Goal: Communication & Community: Participate in discussion

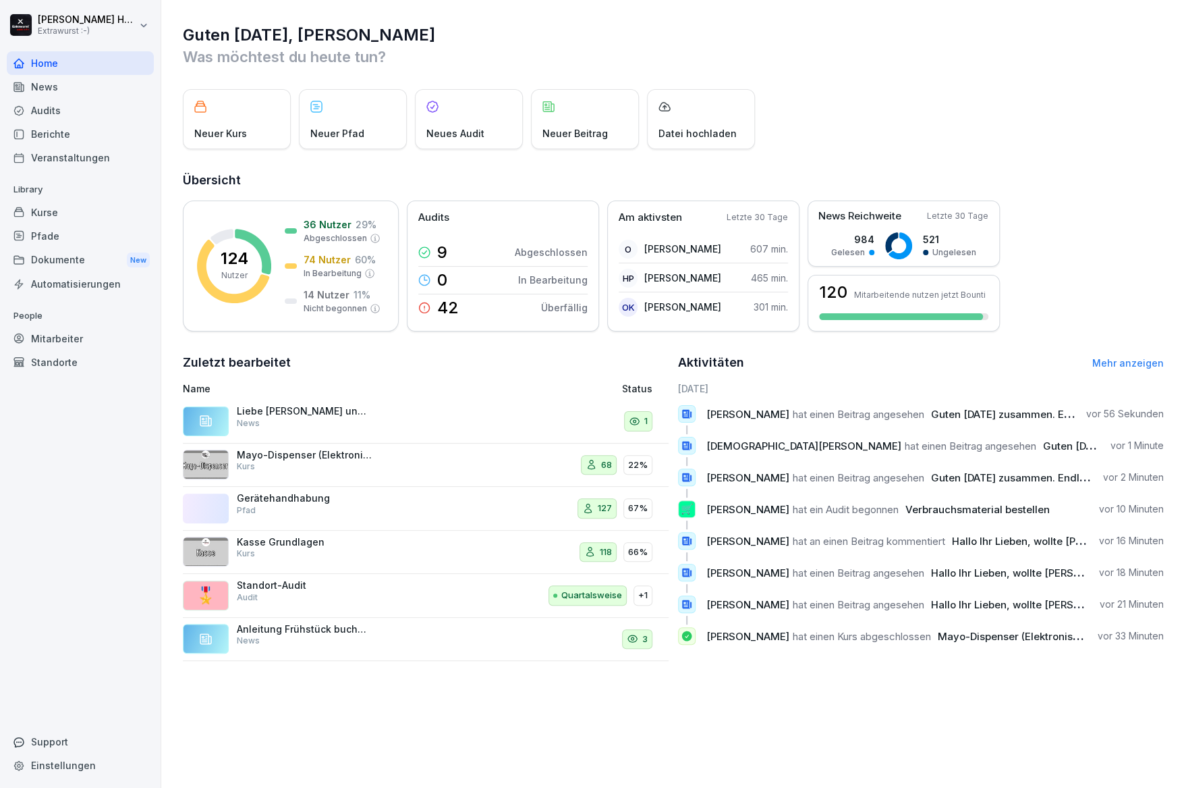
click at [84, 86] on div "News" at bounding box center [80, 87] width 147 height 24
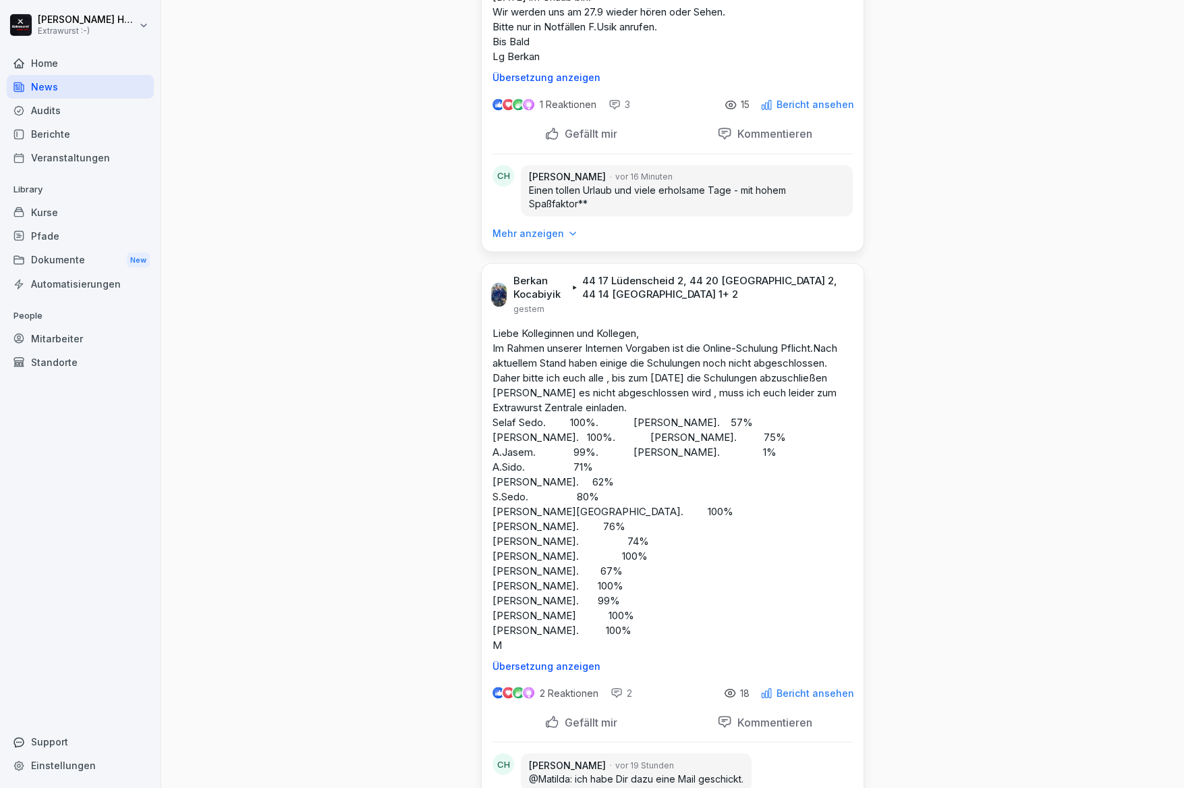
scroll to position [1620, 0]
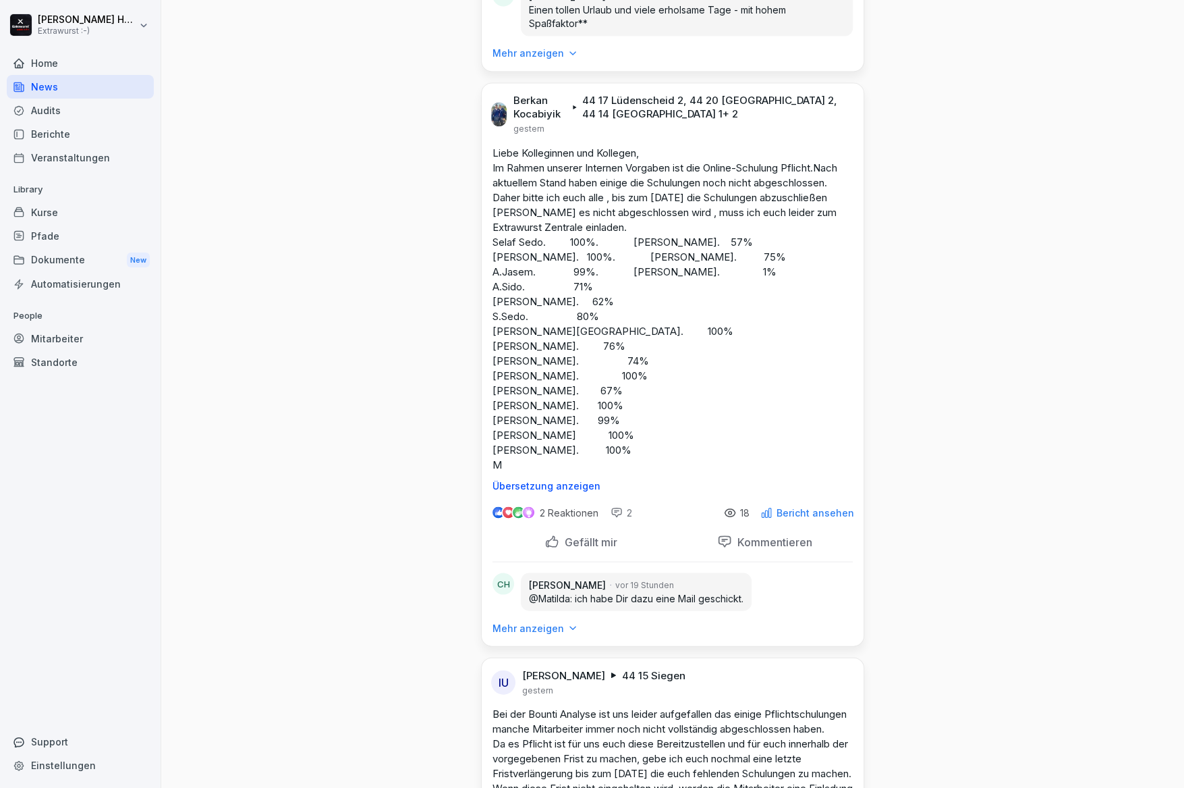
click at [546, 60] on p "Mehr anzeigen" at bounding box center [529, 53] width 72 height 13
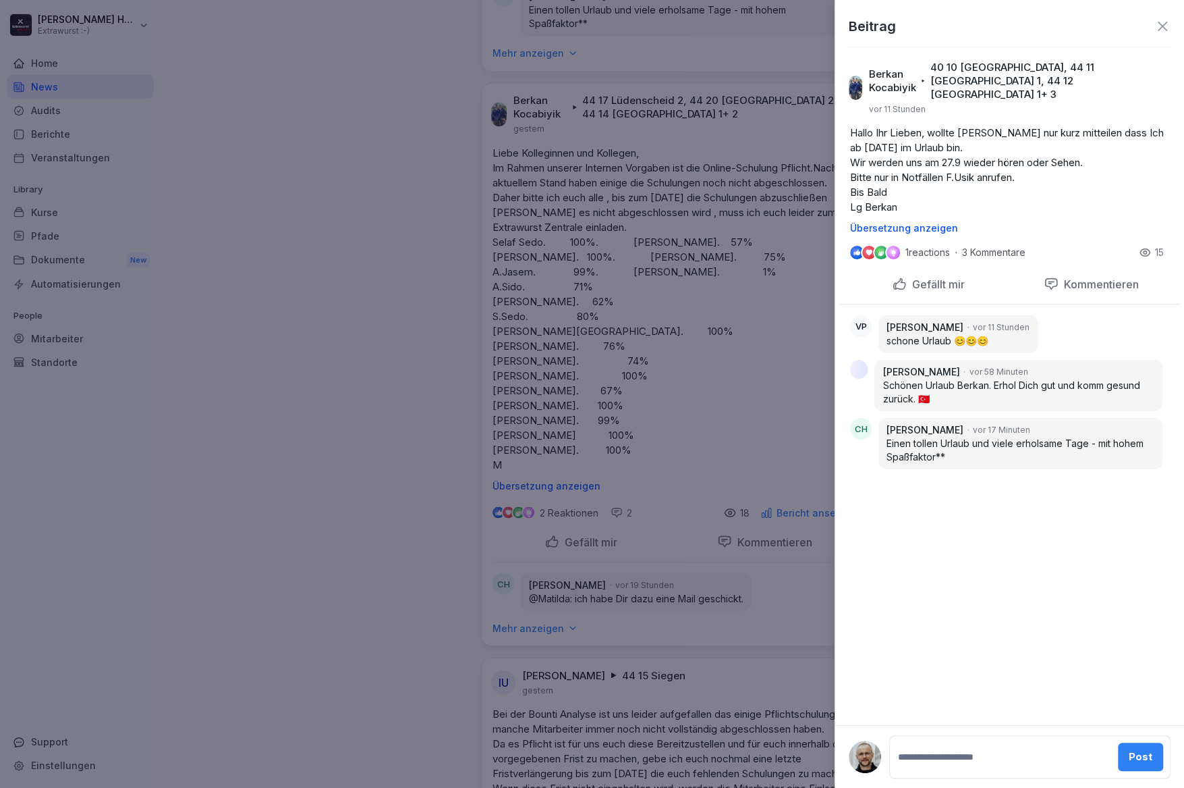
click at [946, 766] on textarea at bounding box center [1003, 756] width 215 height 27
type textarea "**********"
click at [1141, 757] on div "Post" at bounding box center [1143, 756] width 24 height 15
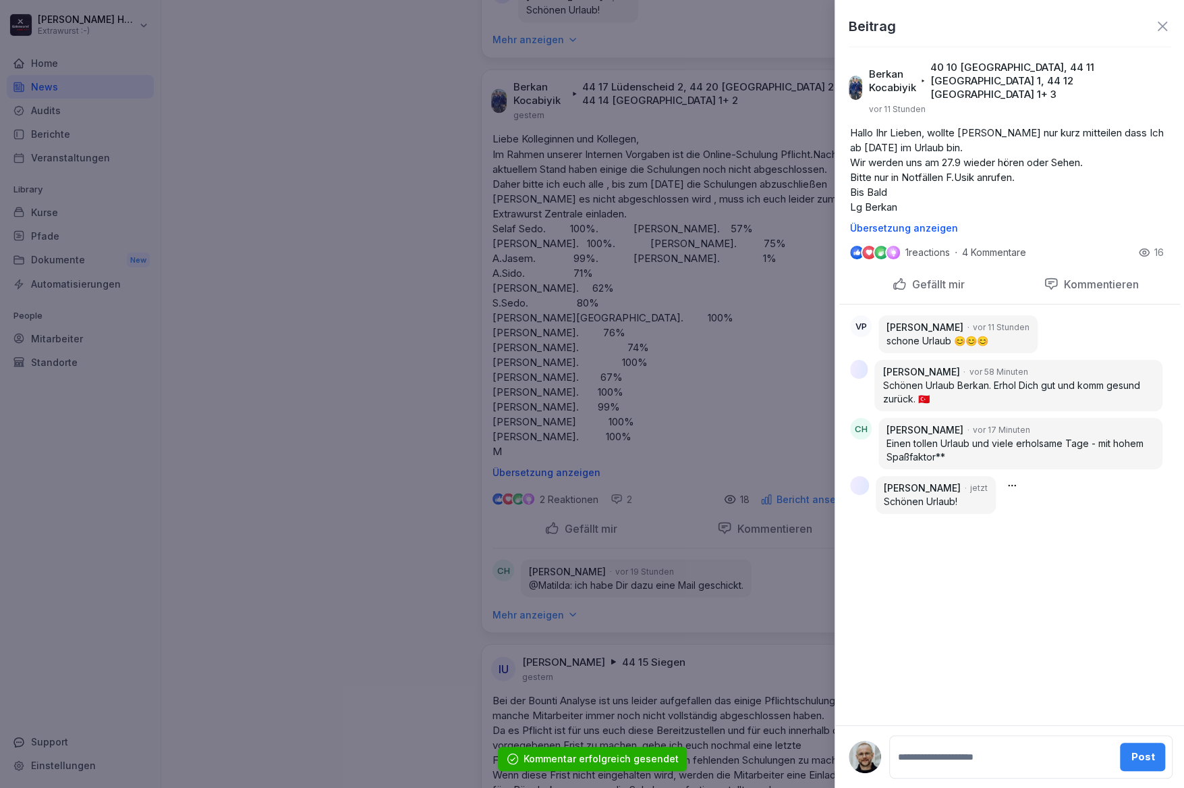
click at [431, 400] on div at bounding box center [592, 394] width 1184 height 788
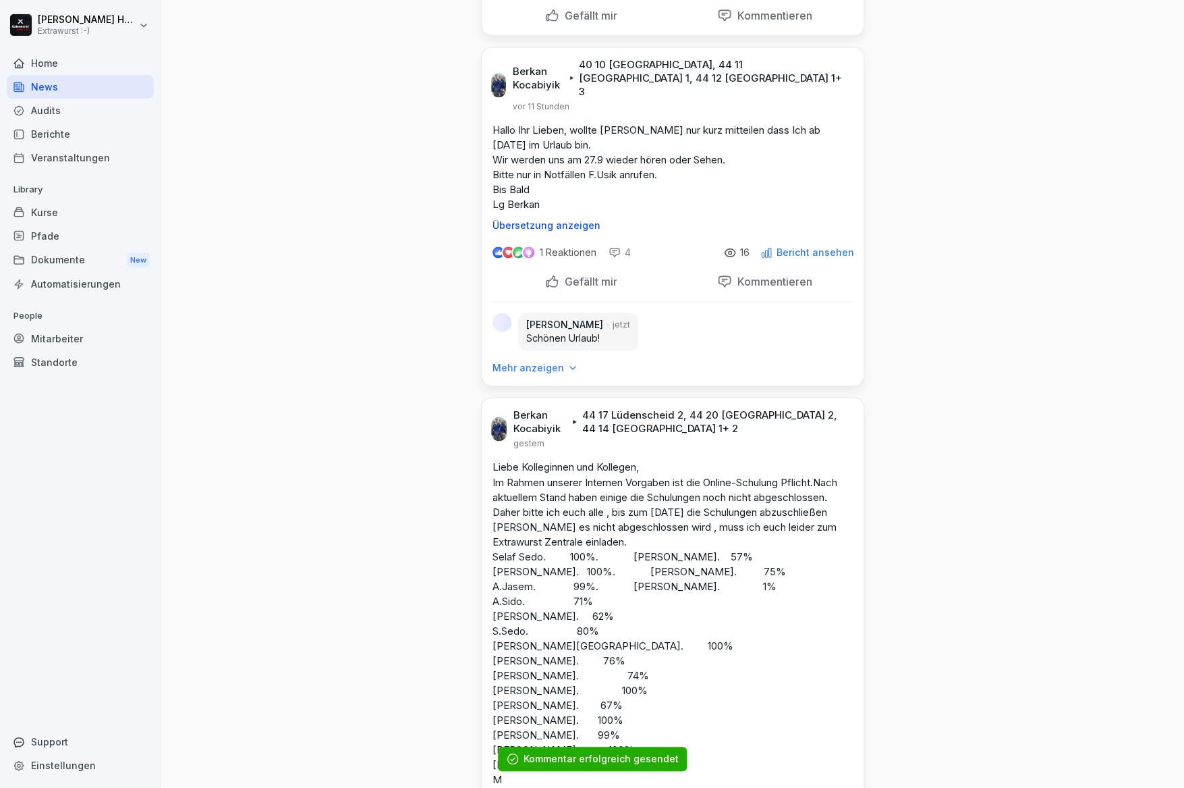
scroll to position [1259, 0]
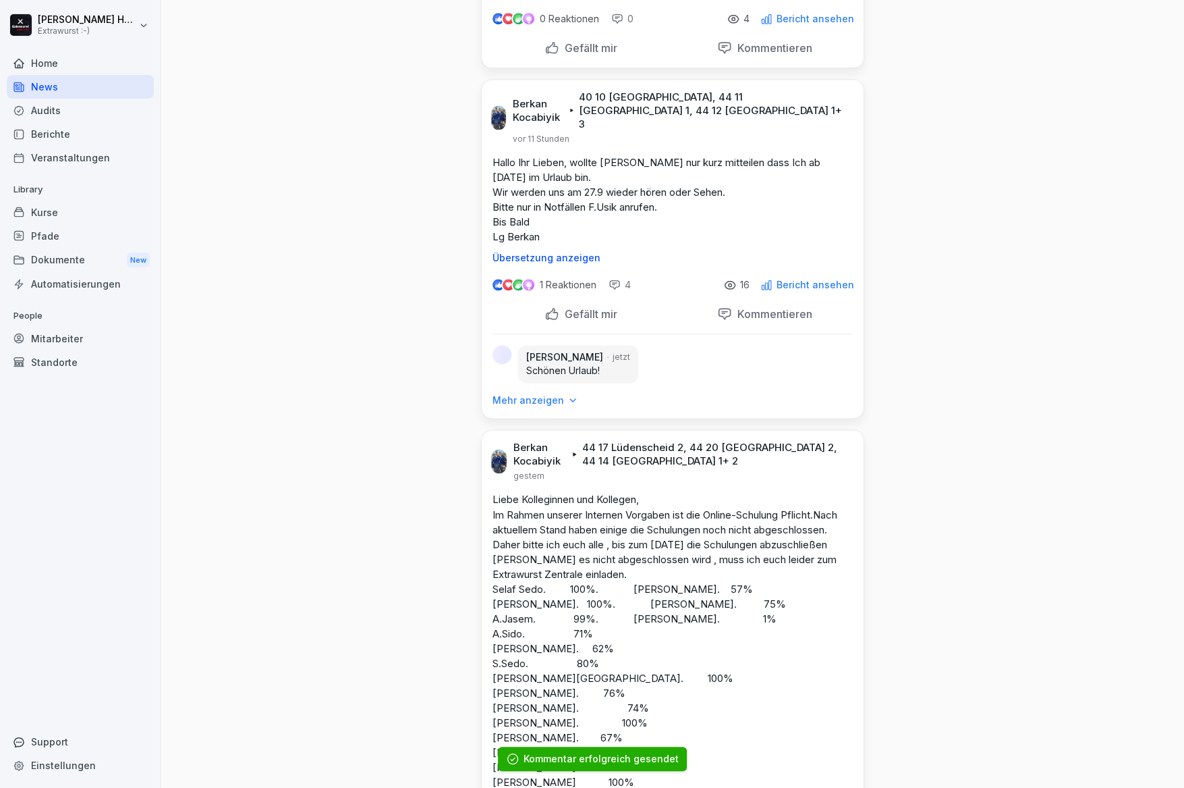
click at [580, 55] on p "Gefällt mir" at bounding box center [589, 47] width 58 height 13
click at [756, 55] on p "Kommentieren" at bounding box center [772, 47] width 80 height 13
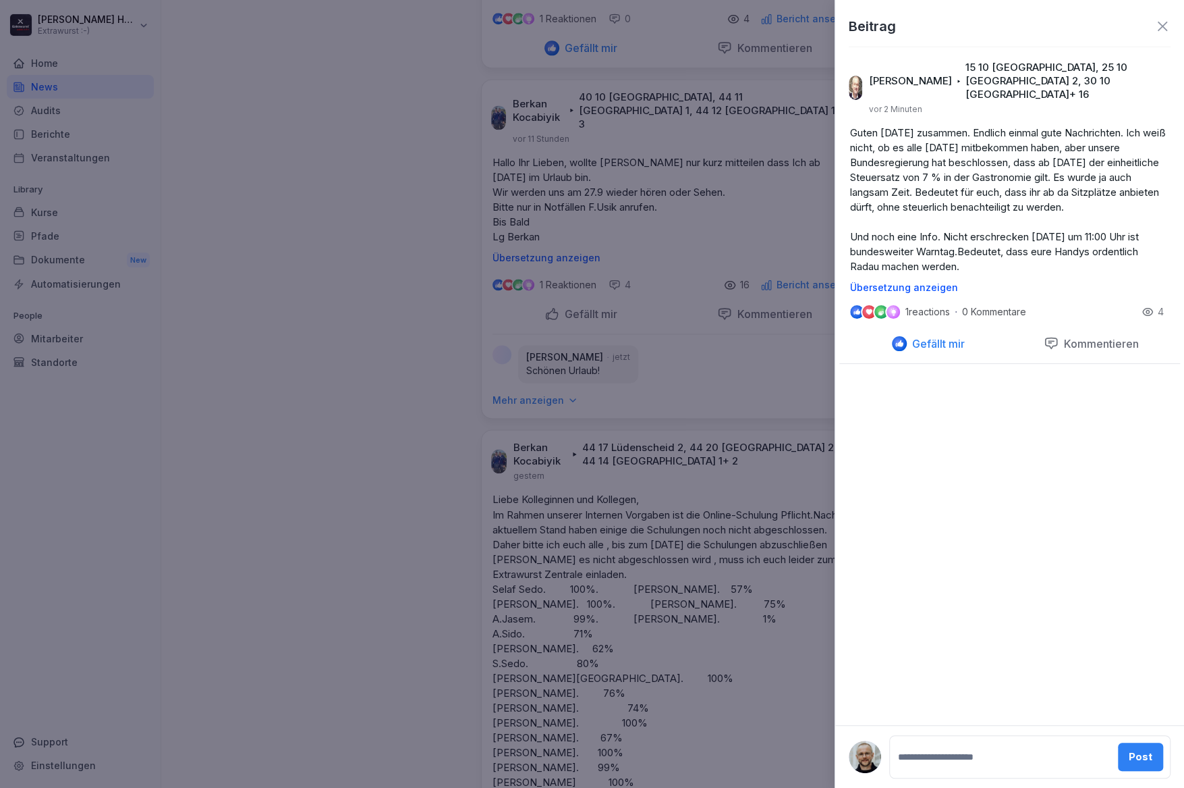
click at [927, 751] on textarea at bounding box center [1003, 756] width 215 height 27
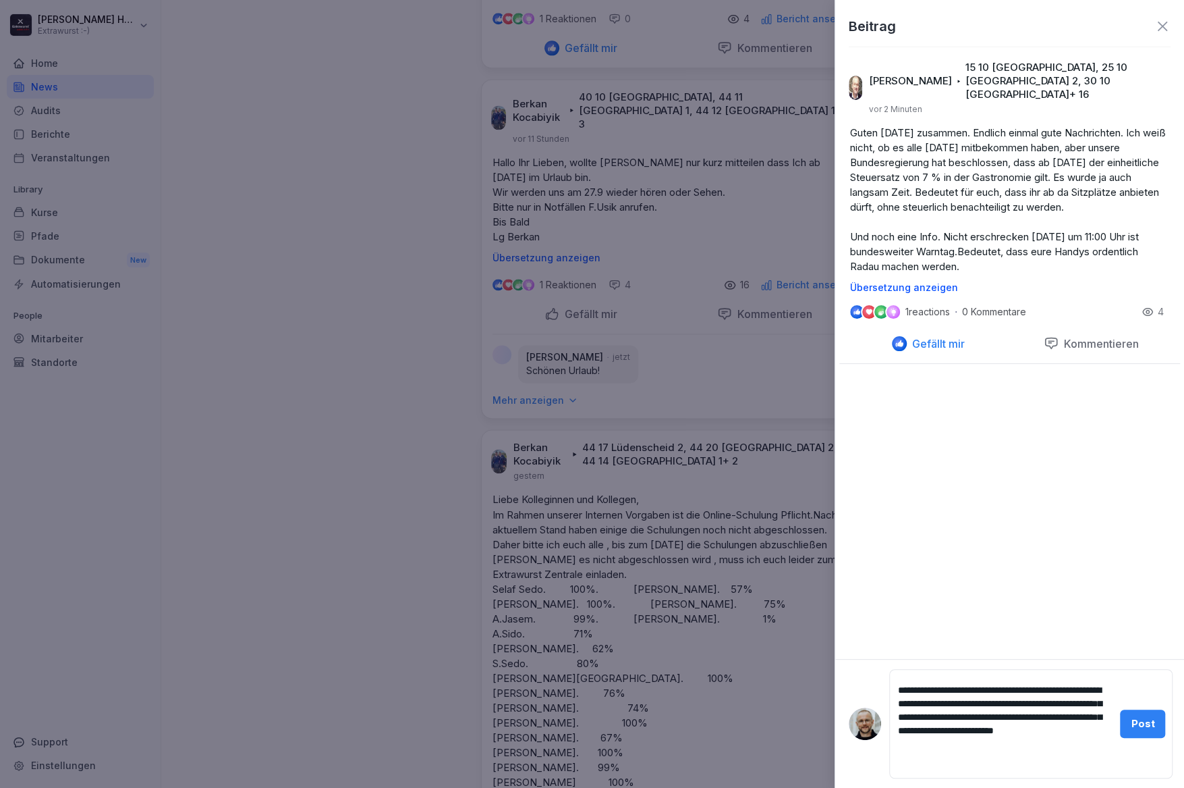
type textarea "**********"
click at [1141, 722] on div "Post" at bounding box center [1143, 723] width 24 height 15
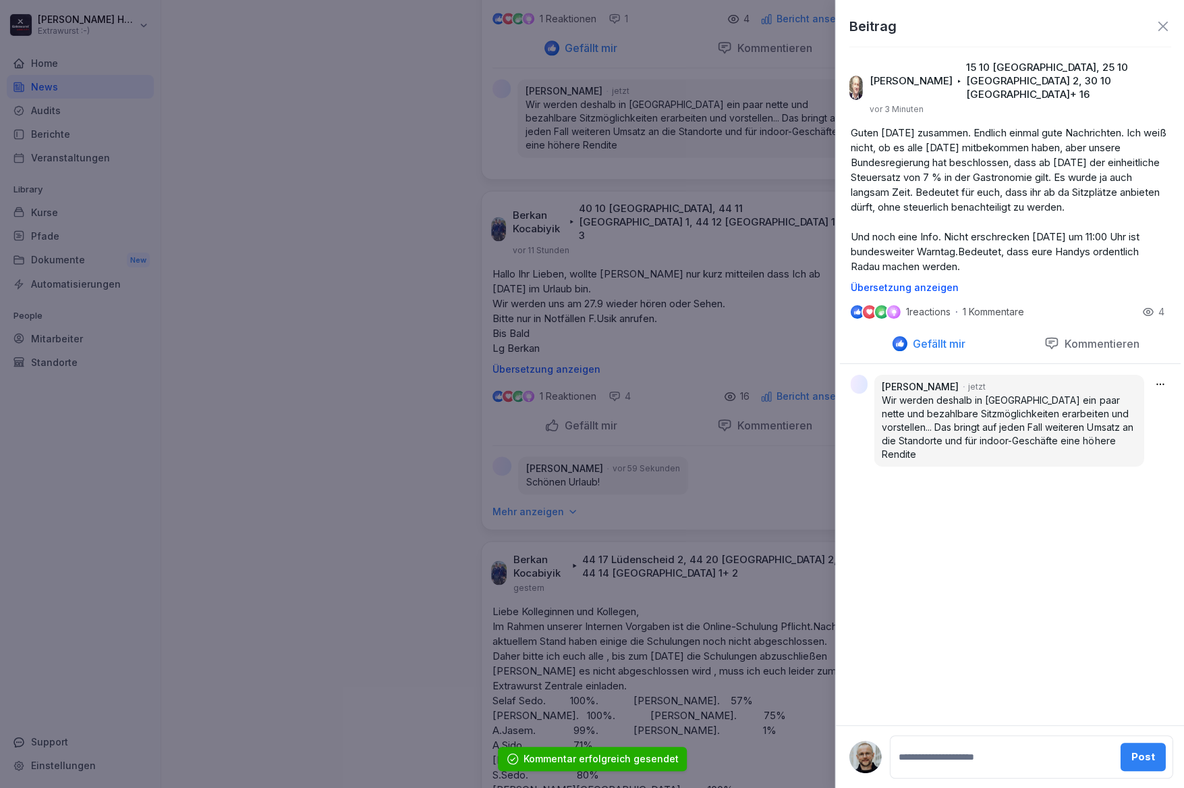
click at [386, 464] on div at bounding box center [592, 394] width 1184 height 788
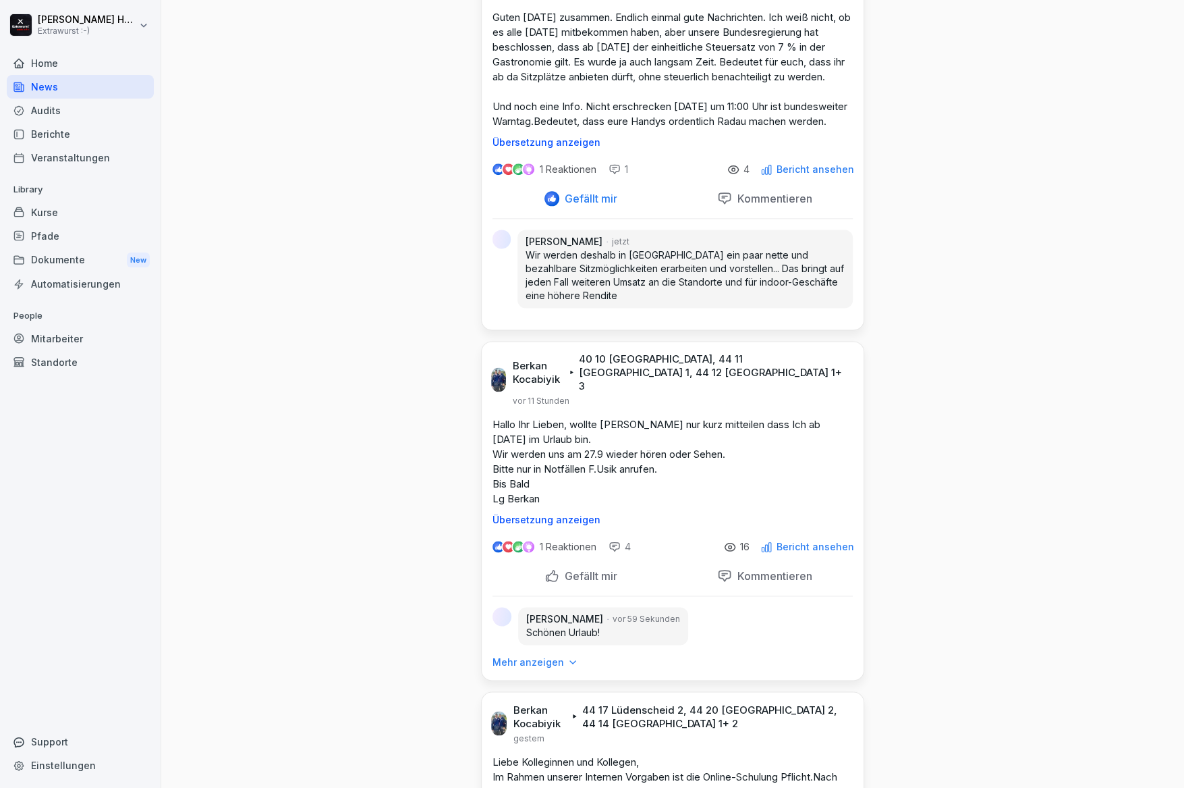
scroll to position [1170, 0]
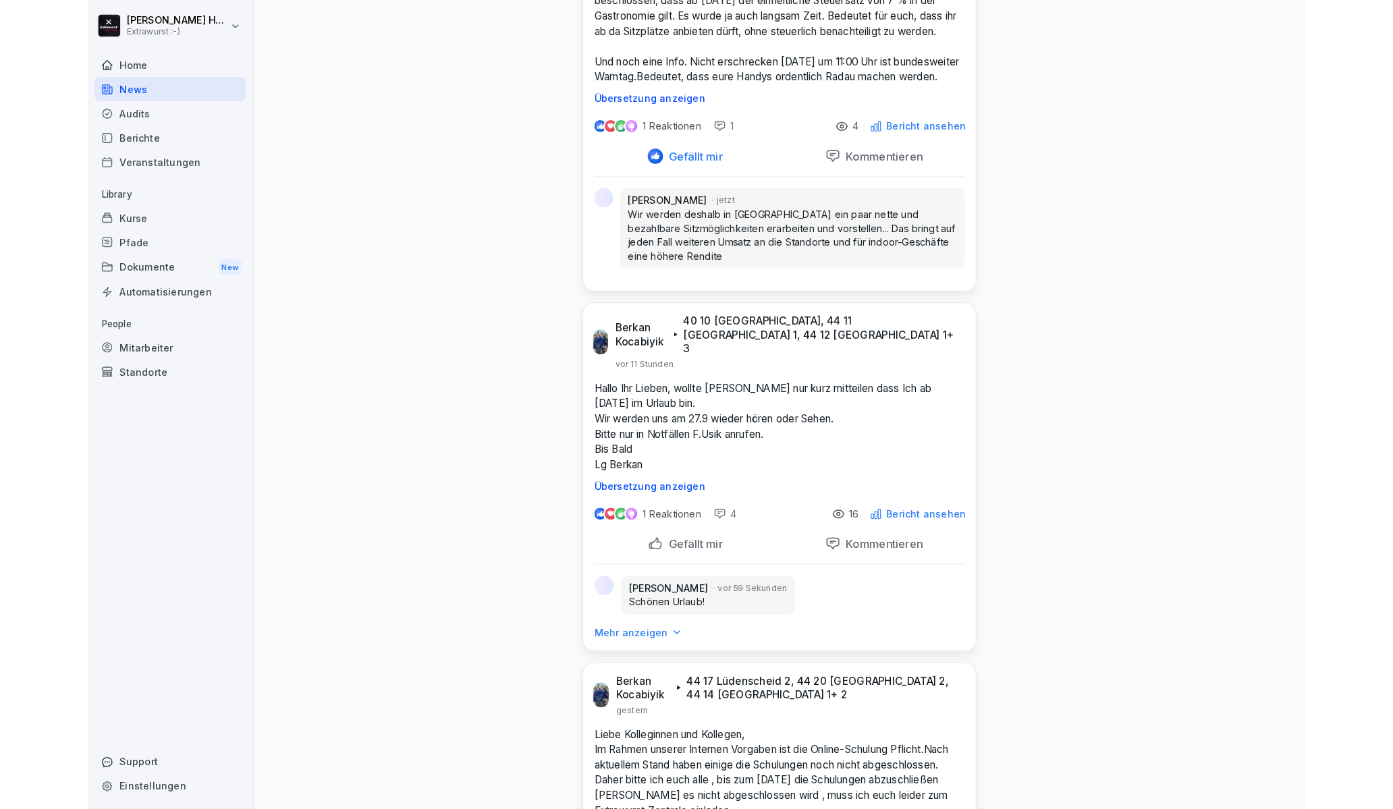
scroll to position [989, 0]
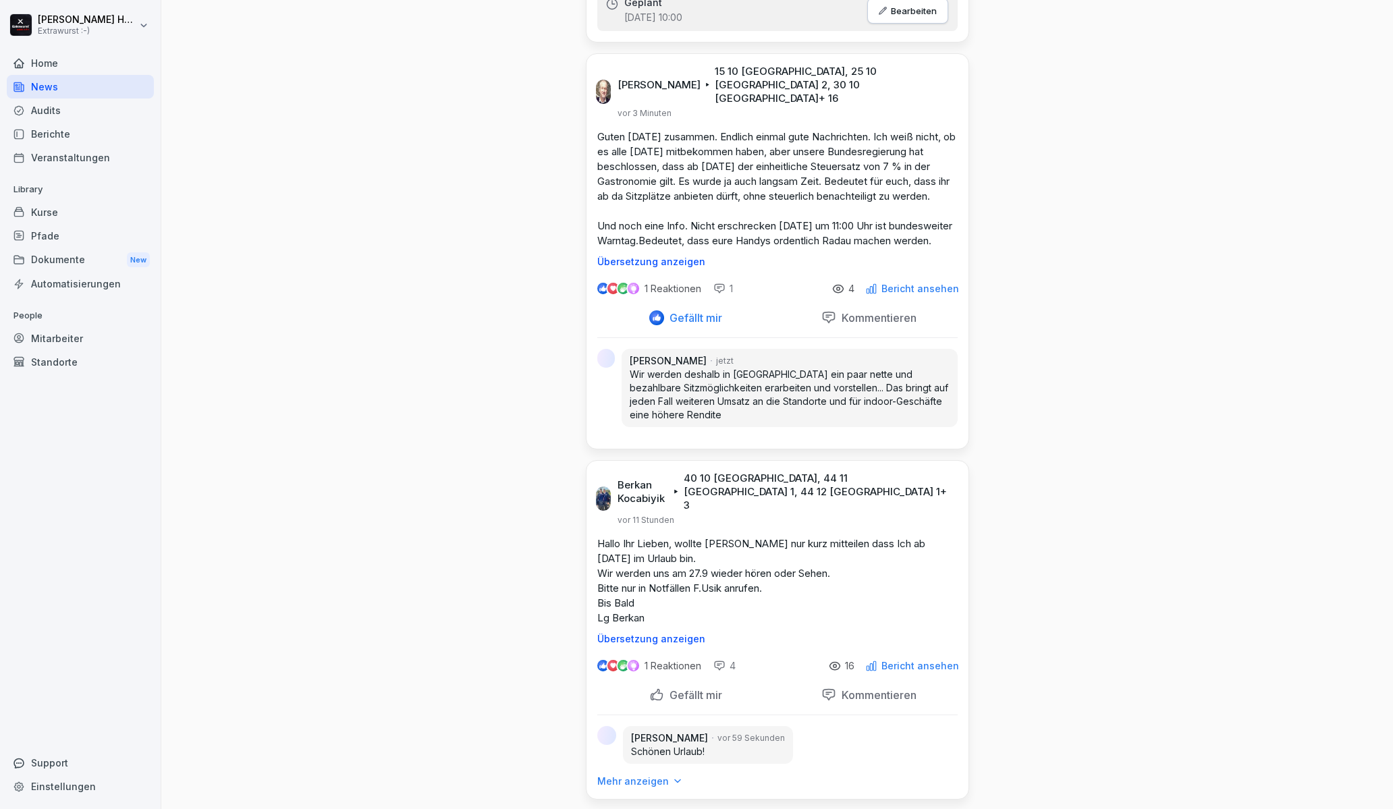
click at [67, 62] on div "Home" at bounding box center [80, 63] width 147 height 24
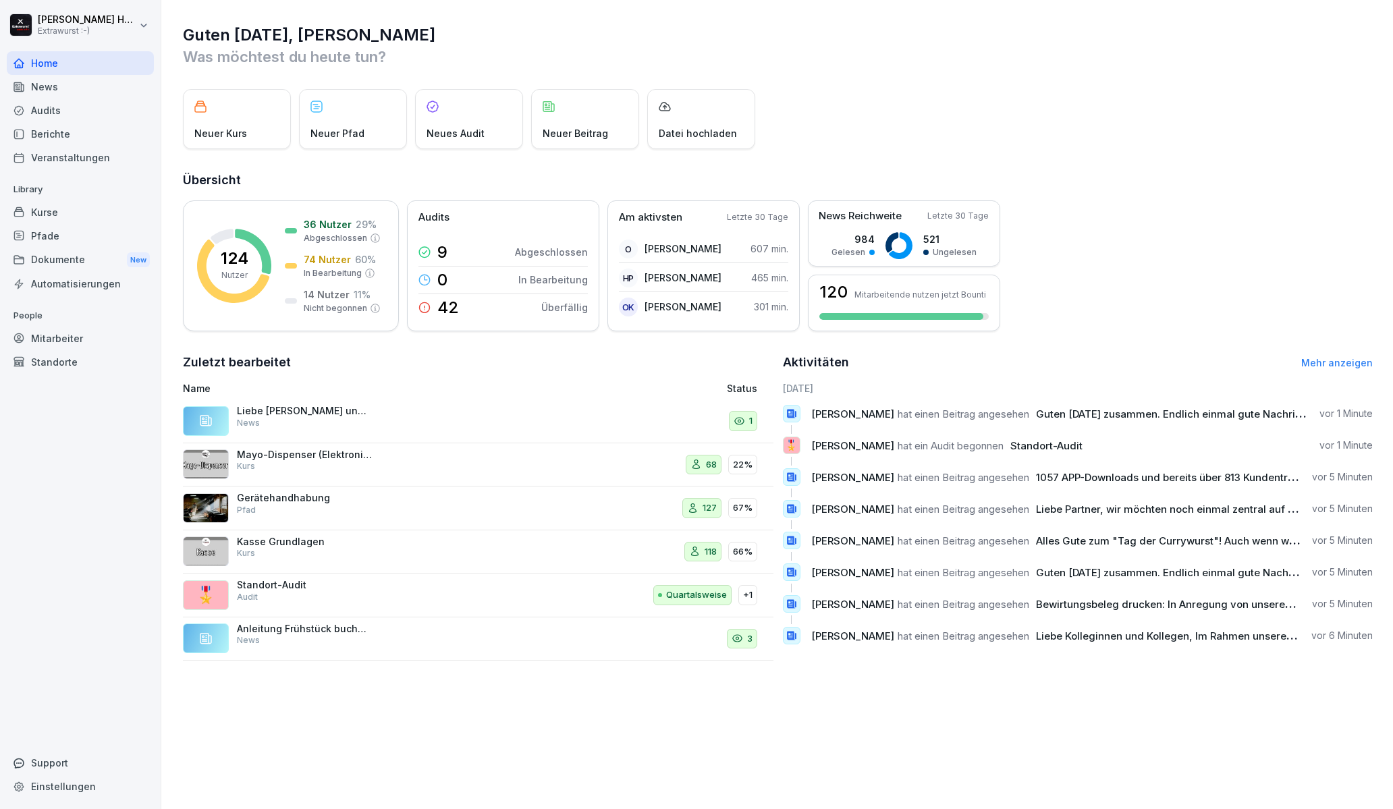
click at [57, 87] on div "News" at bounding box center [80, 87] width 147 height 24
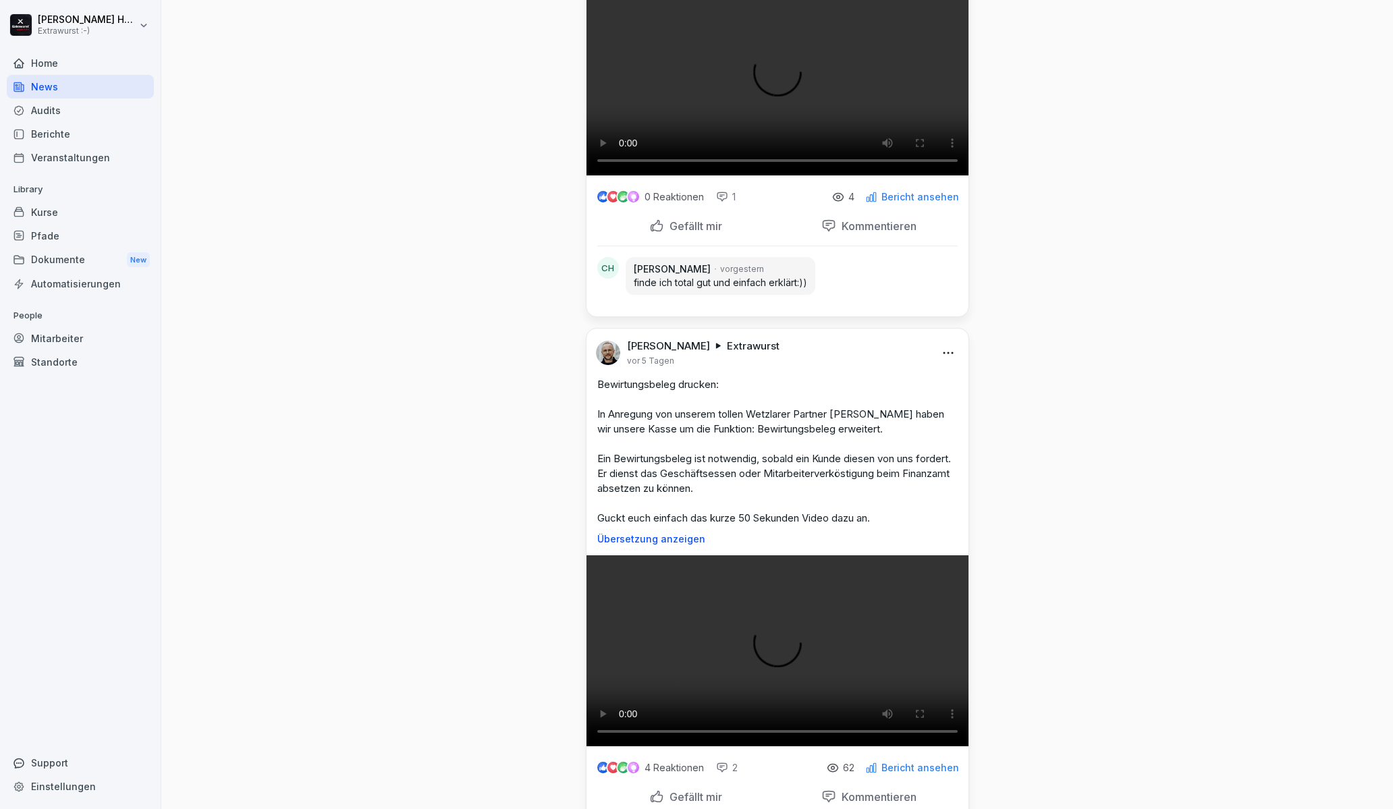
scroll to position [4689, 0]
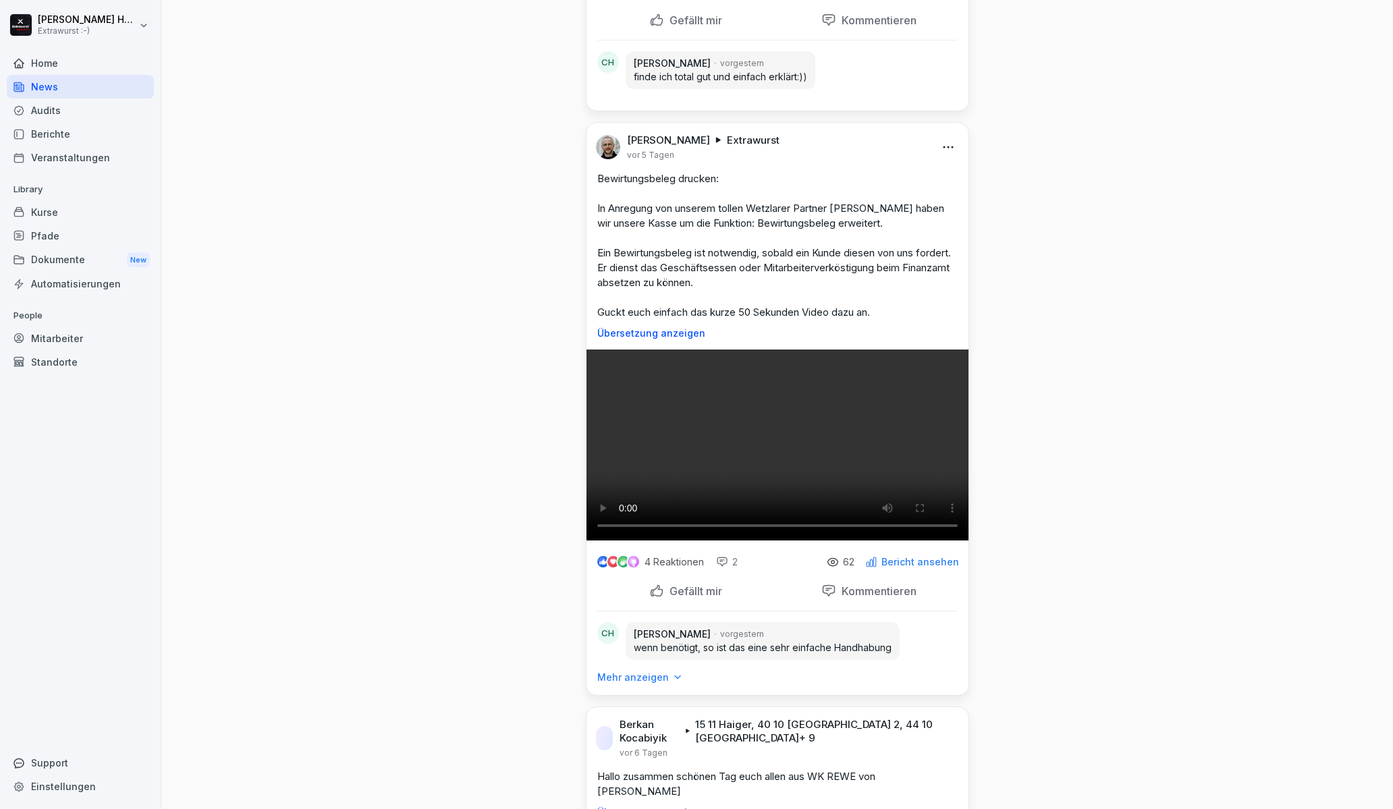
click at [943, 317] on html "[PERSON_NAME] Extrawurst :-) Home News Audits Berichte Veranstaltungen Library …" at bounding box center [696, 404] width 1393 height 809
click at [845, 341] on div "Bearbeiten" at bounding box center [868, 344] width 167 height 27
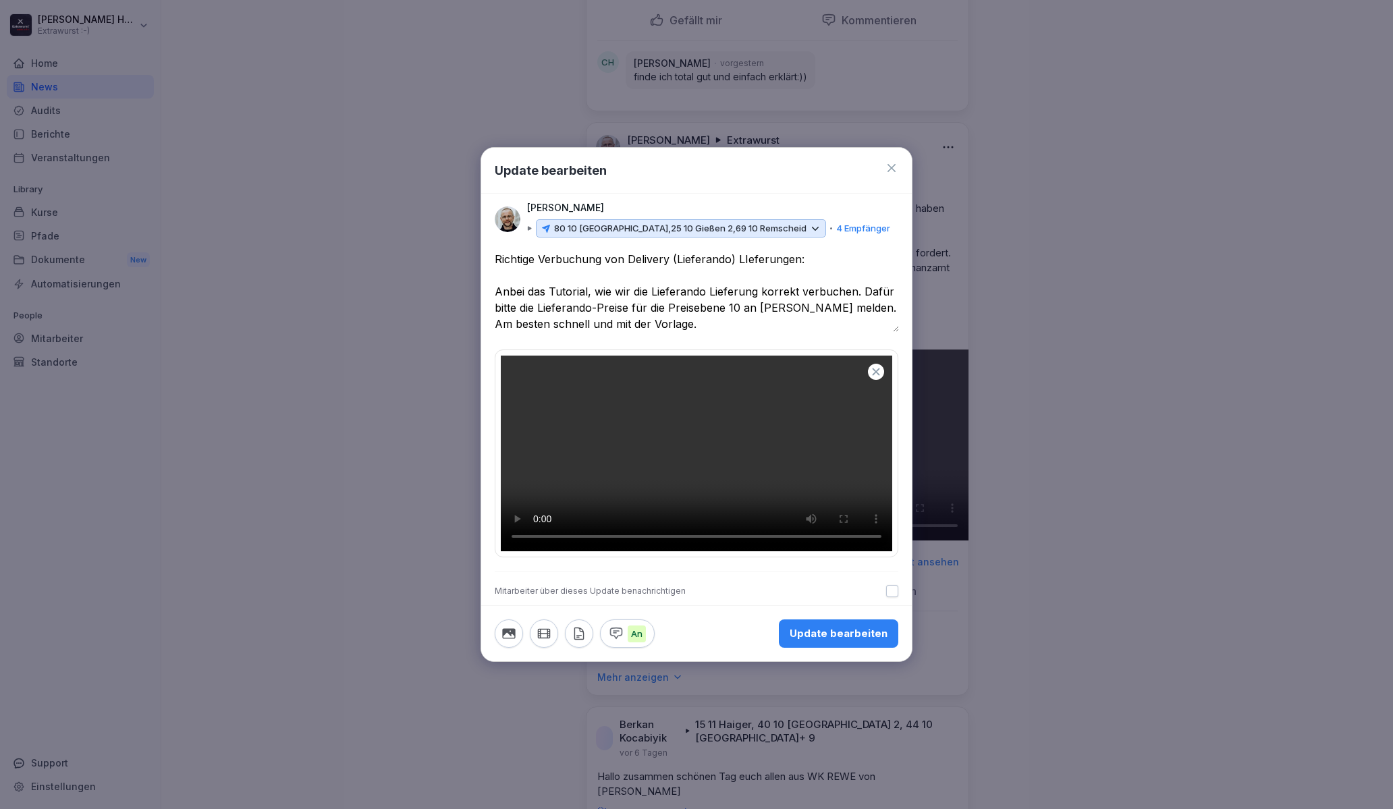
click at [836, 236] on p "4 Empfänger" at bounding box center [863, 228] width 54 height 13
click at [728, 238] on div "80 10 [GEOGRAPHIC_DATA], 25 10 [GEOGRAPHIC_DATA] 2, 69 10 Remscheid" at bounding box center [681, 228] width 290 height 19
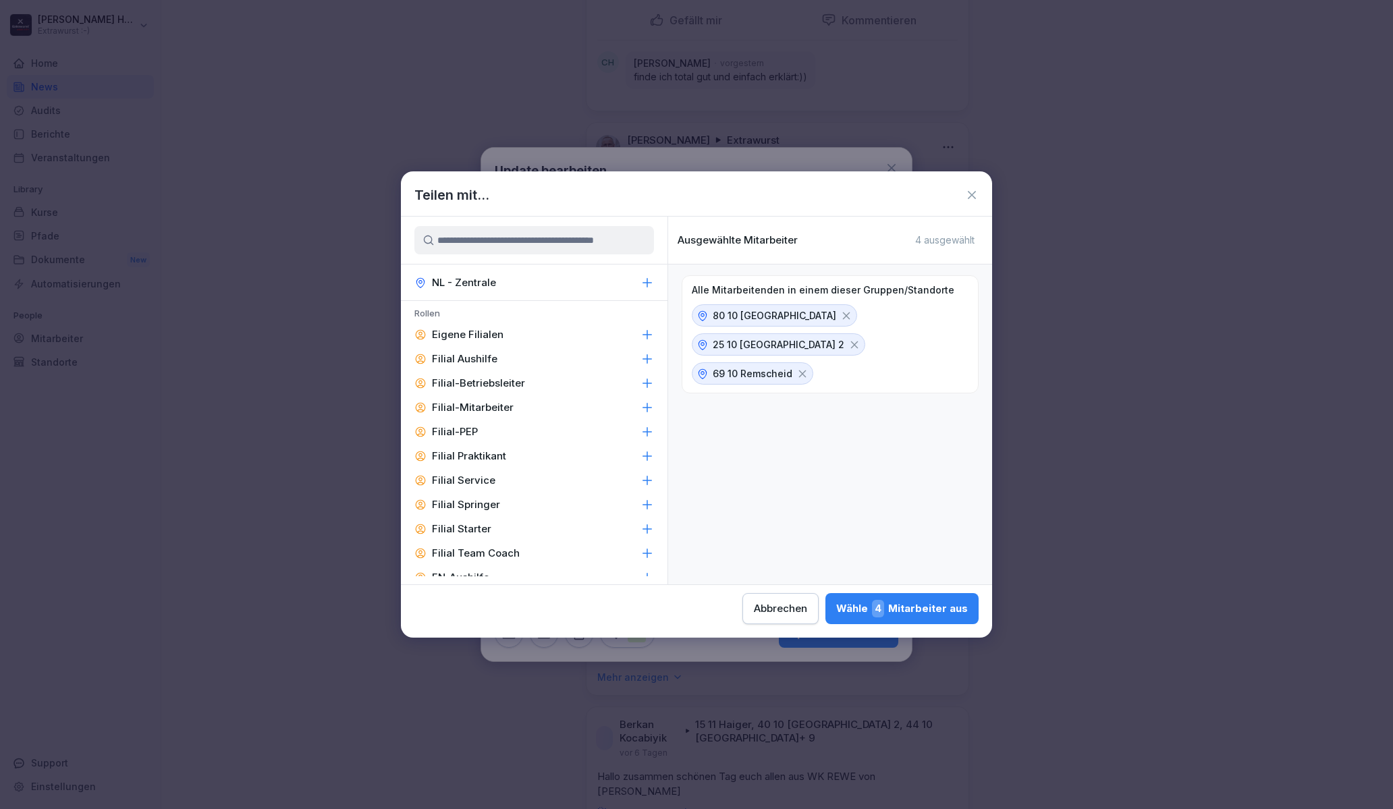
scroll to position [950, 0]
click at [640, 378] on icon at bounding box center [646, 375] width 13 height 13
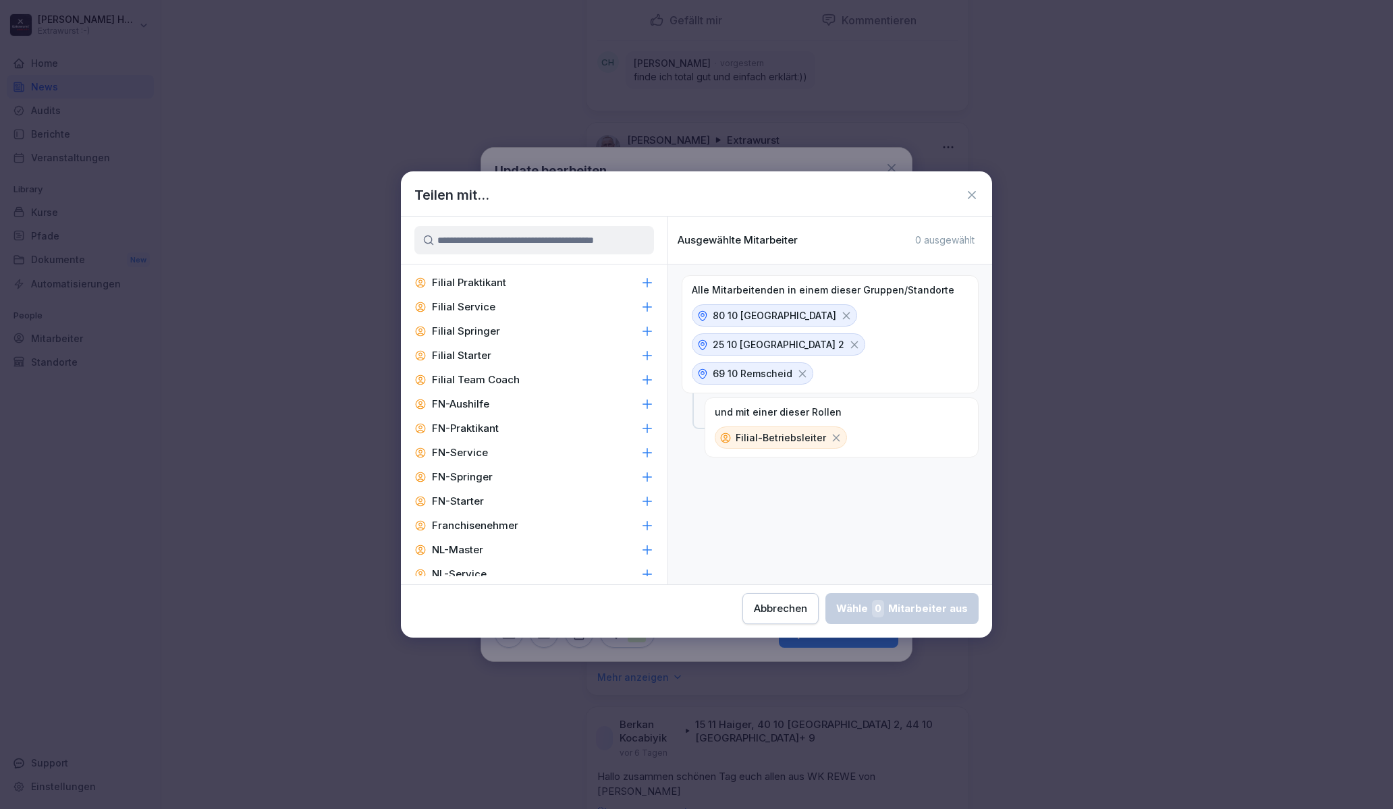
scroll to position [1130, 0]
click at [640, 436] on icon at bounding box center [646, 438] width 13 height 13
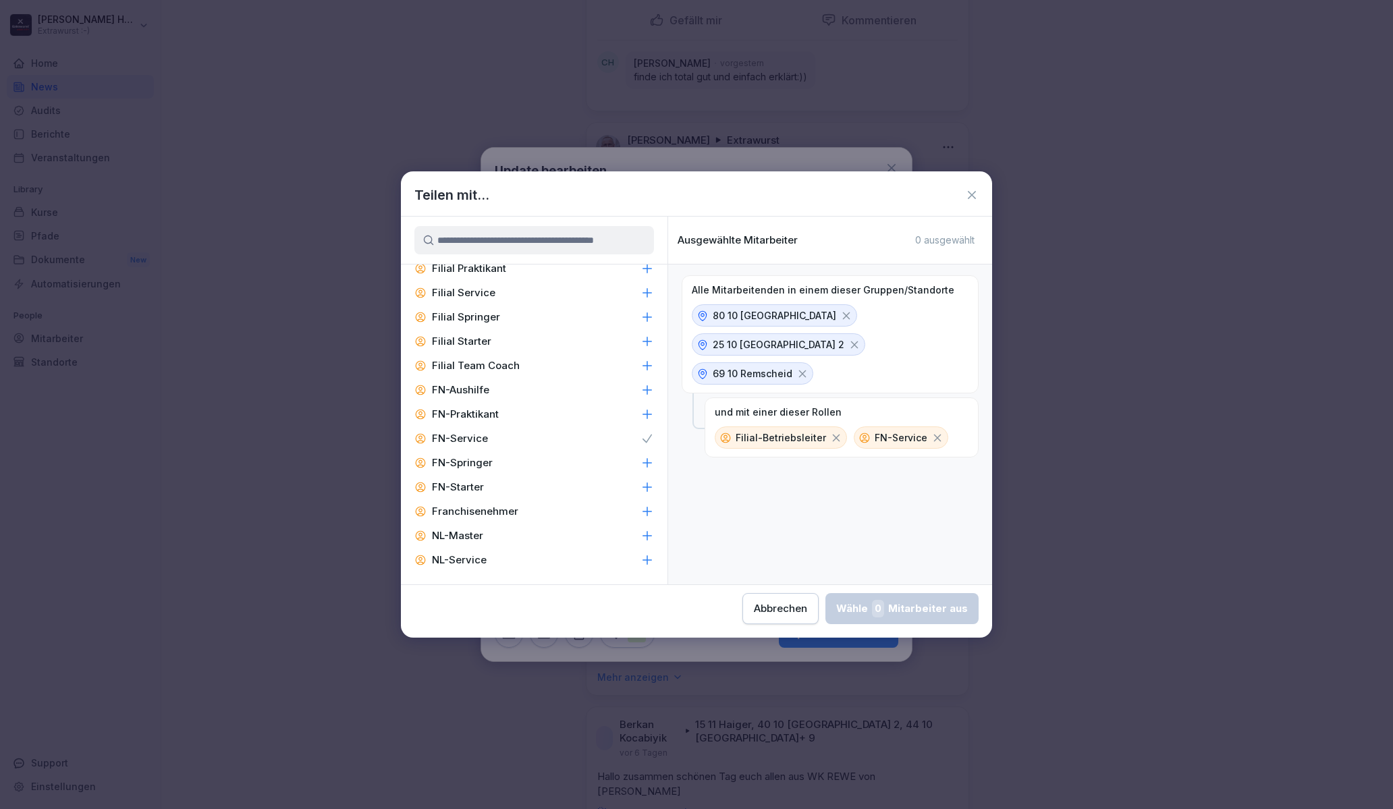
click at [640, 512] on icon at bounding box center [646, 511] width 13 height 13
click at [640, 463] on icon at bounding box center [646, 462] width 13 height 13
click at [640, 488] on icon at bounding box center [646, 487] width 13 height 13
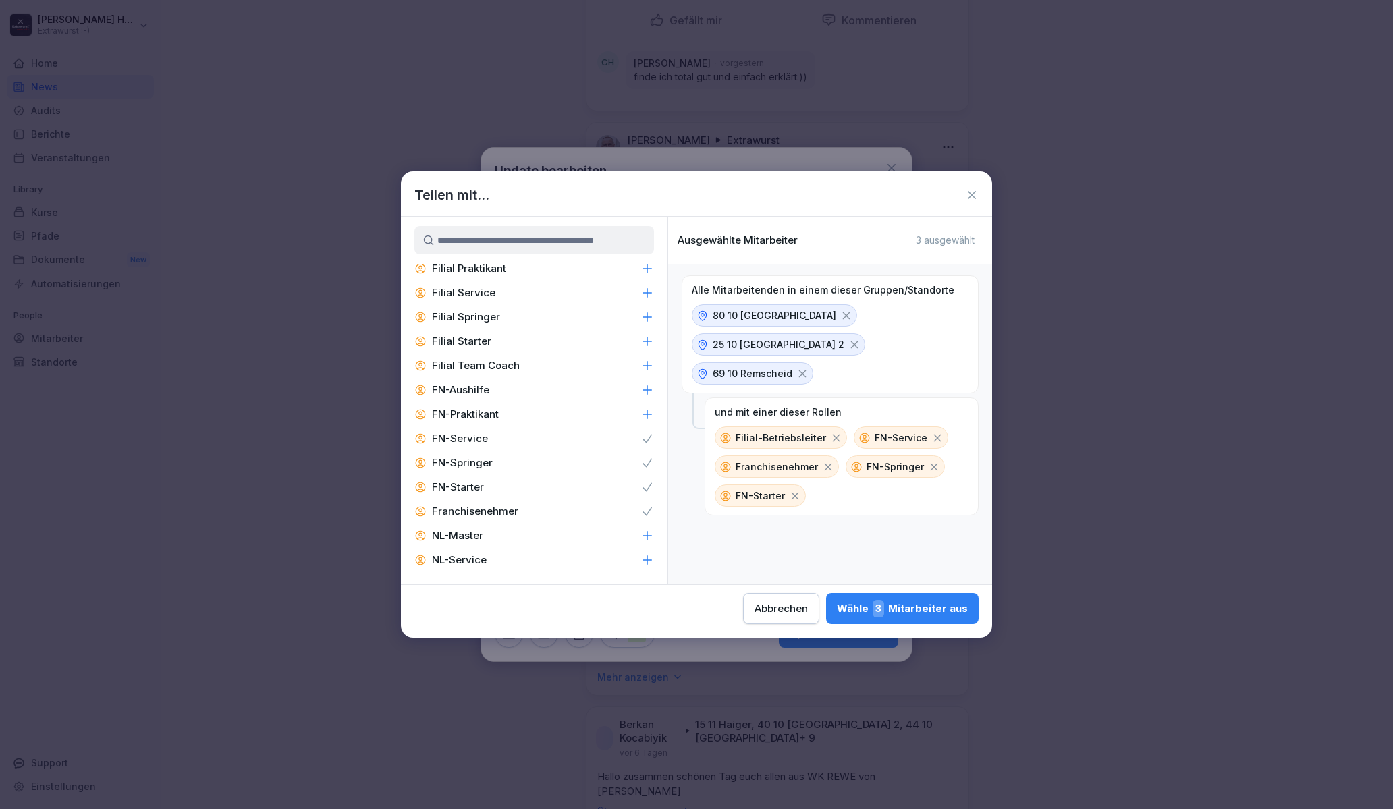
click at [640, 410] on icon at bounding box center [646, 414] width 13 height 13
click at [640, 391] on icon at bounding box center [646, 389] width 13 height 13
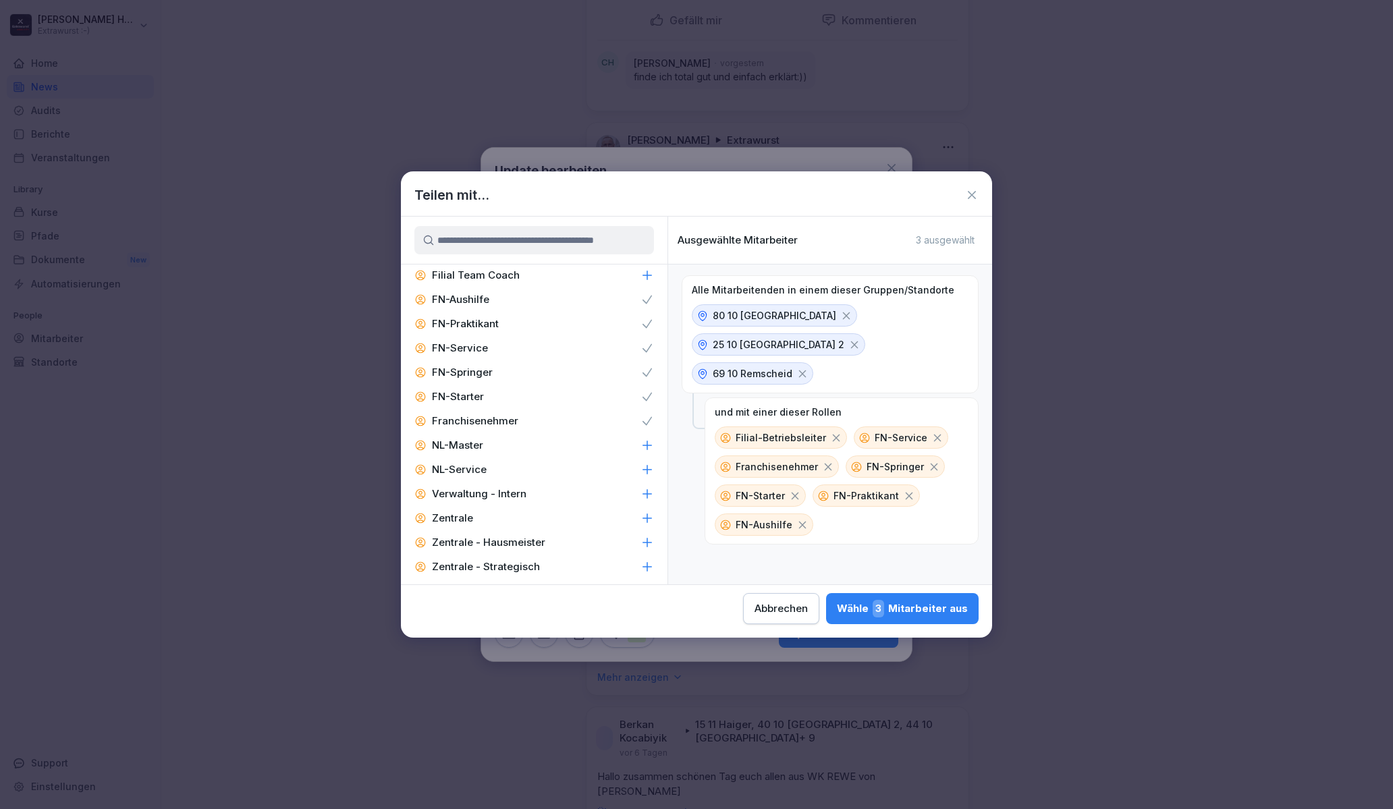
scroll to position [1228, 0]
click at [640, 553] on icon at bounding box center [646, 559] width 13 height 13
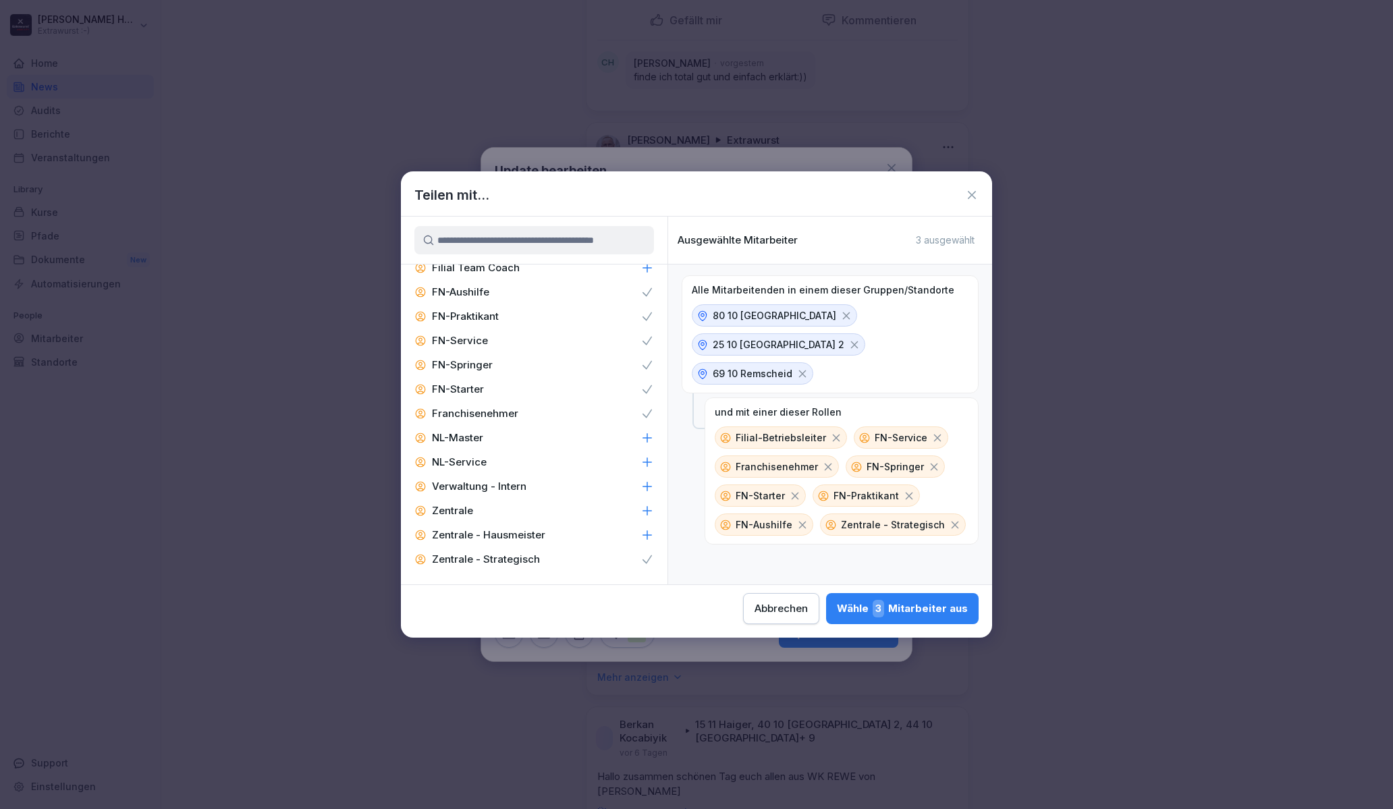
click at [640, 509] on icon at bounding box center [646, 510] width 13 height 13
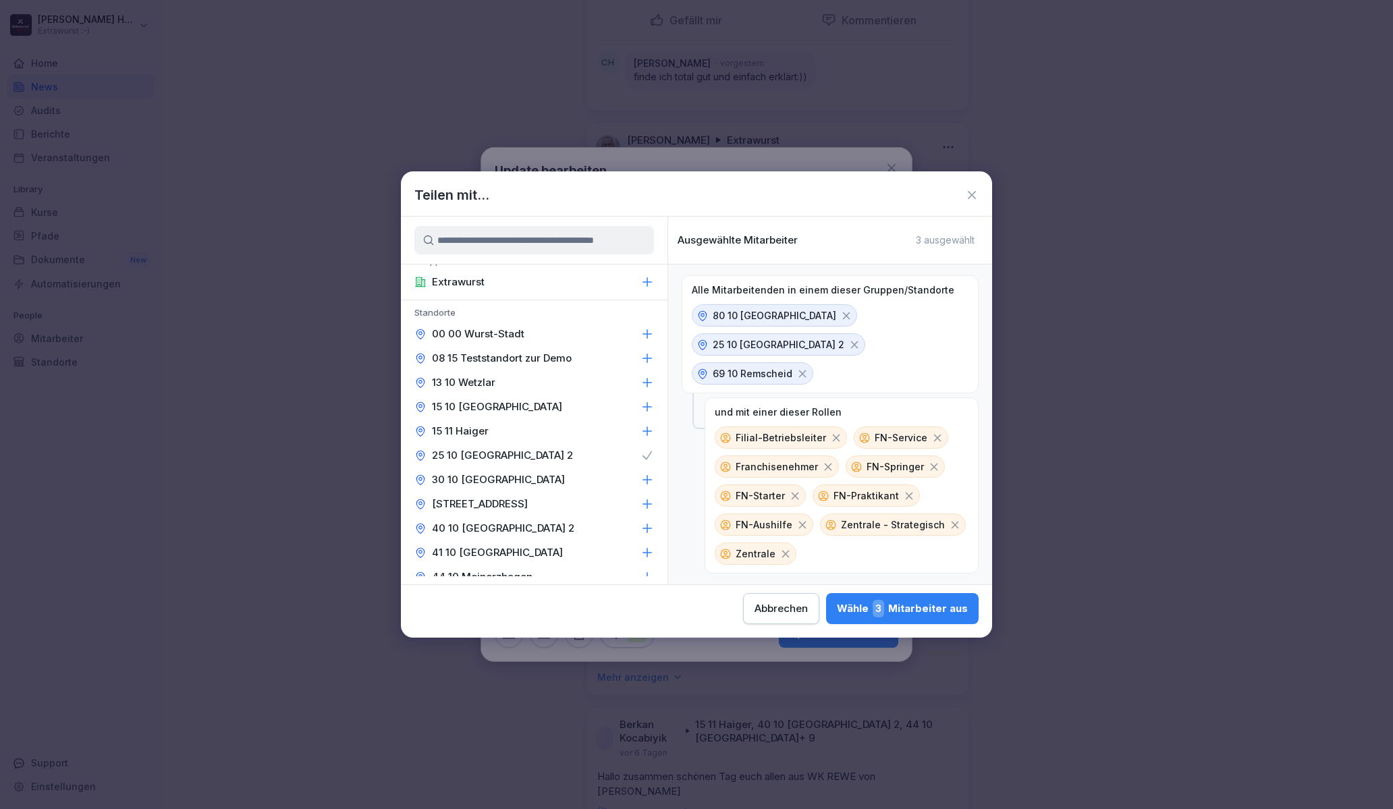
scroll to position [0, 0]
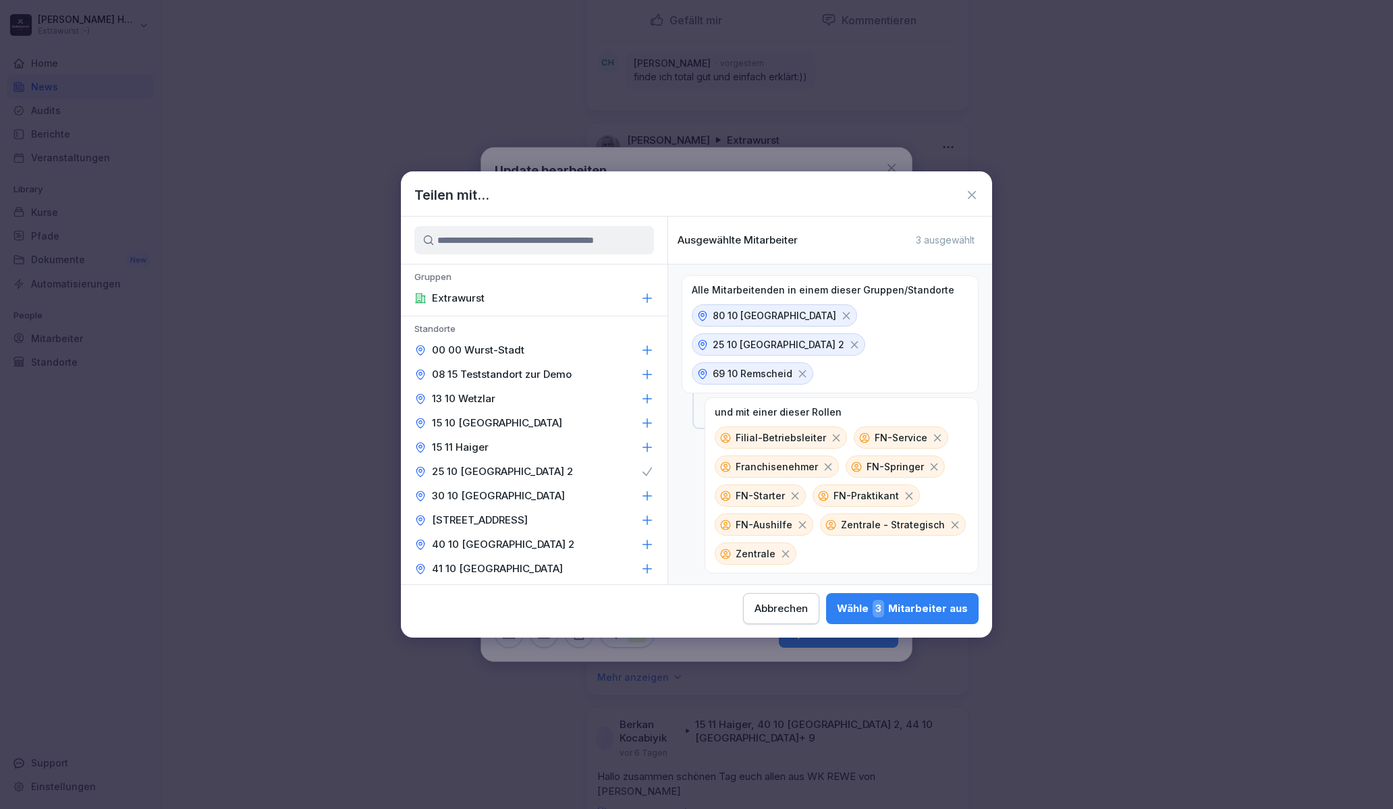
click at [640, 347] on icon at bounding box center [646, 350] width 13 height 13
click at [866, 610] on div "Wähle 7 Mitarbeiter aus" at bounding box center [902, 609] width 131 height 18
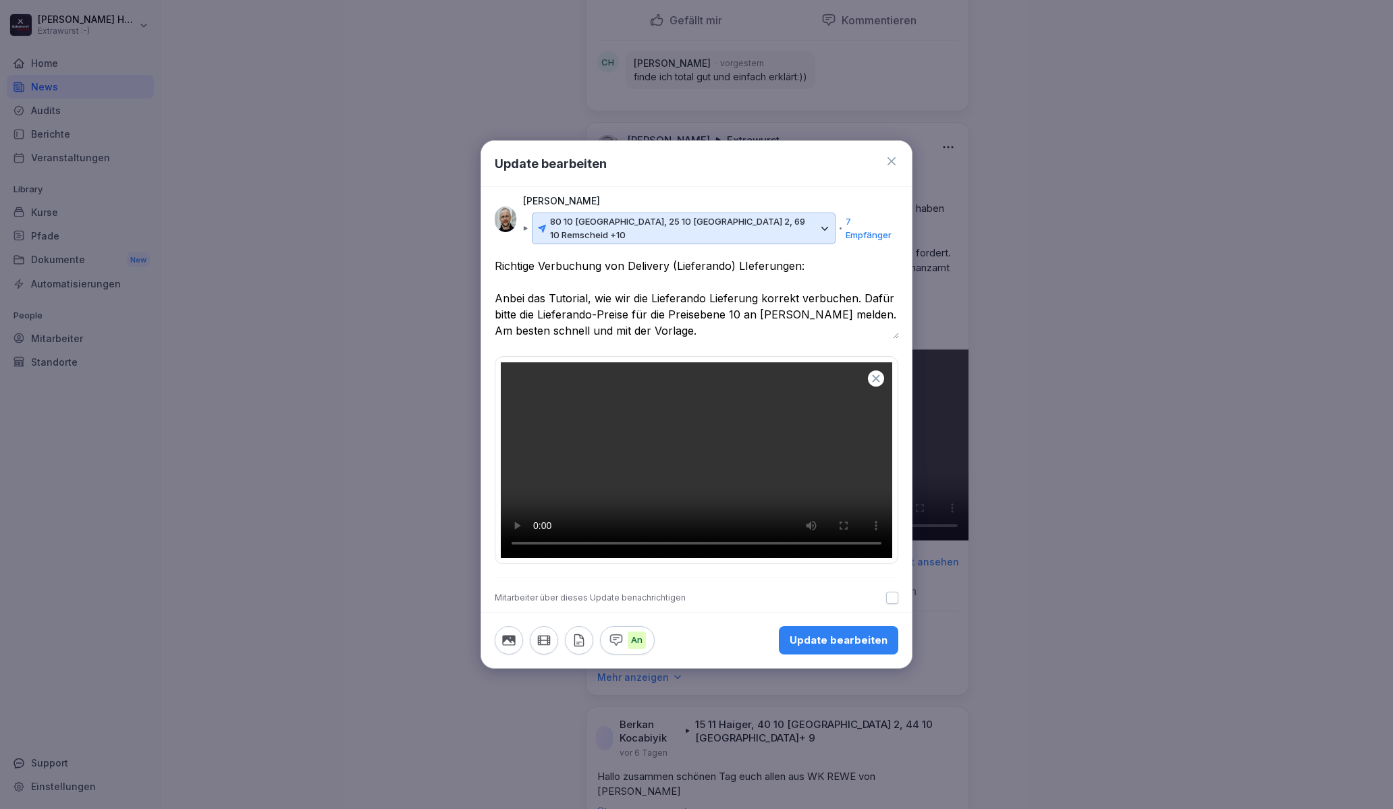
click at [840, 648] on div "Update bearbeiten" at bounding box center [839, 640] width 98 height 15
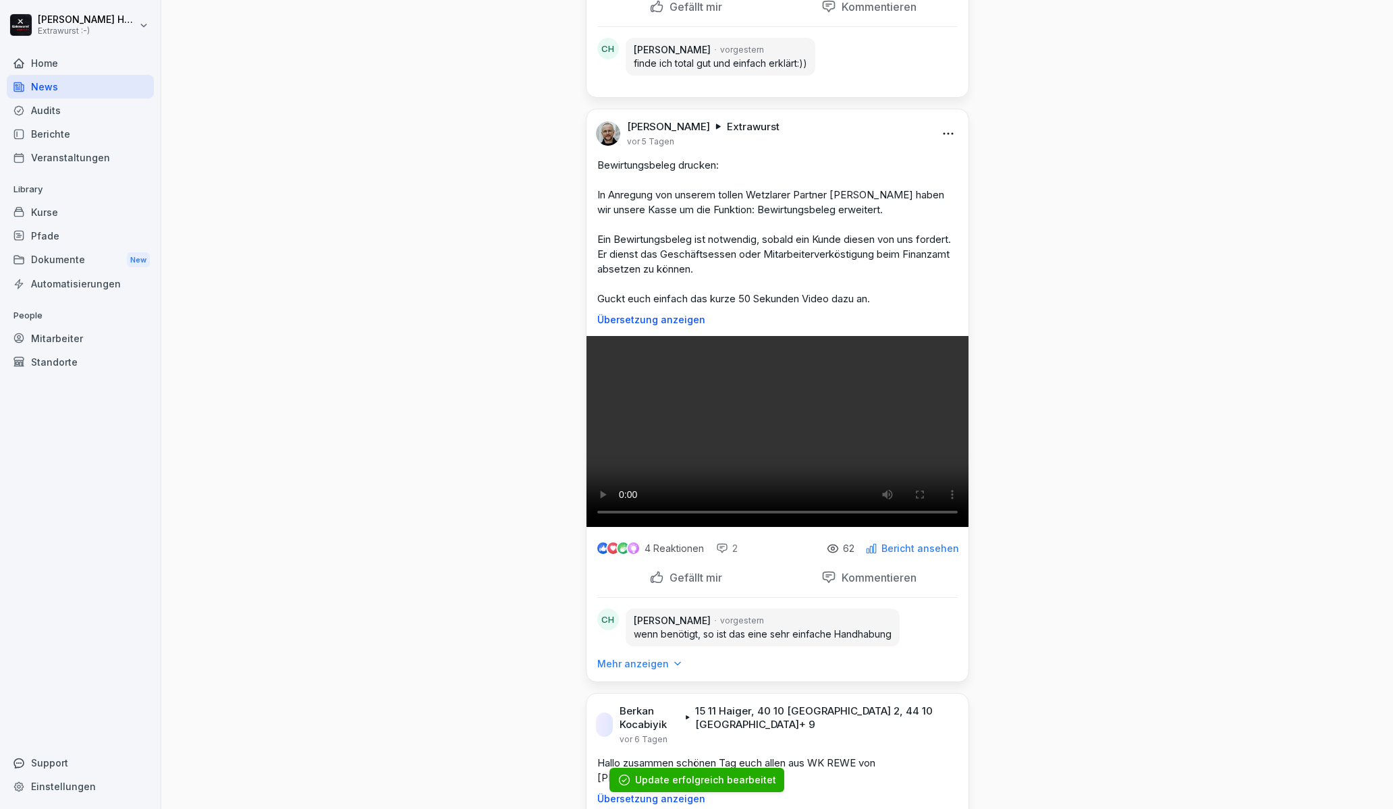
click at [73, 62] on div "Home" at bounding box center [80, 63] width 147 height 24
